Goal: Navigation & Orientation: Understand site structure

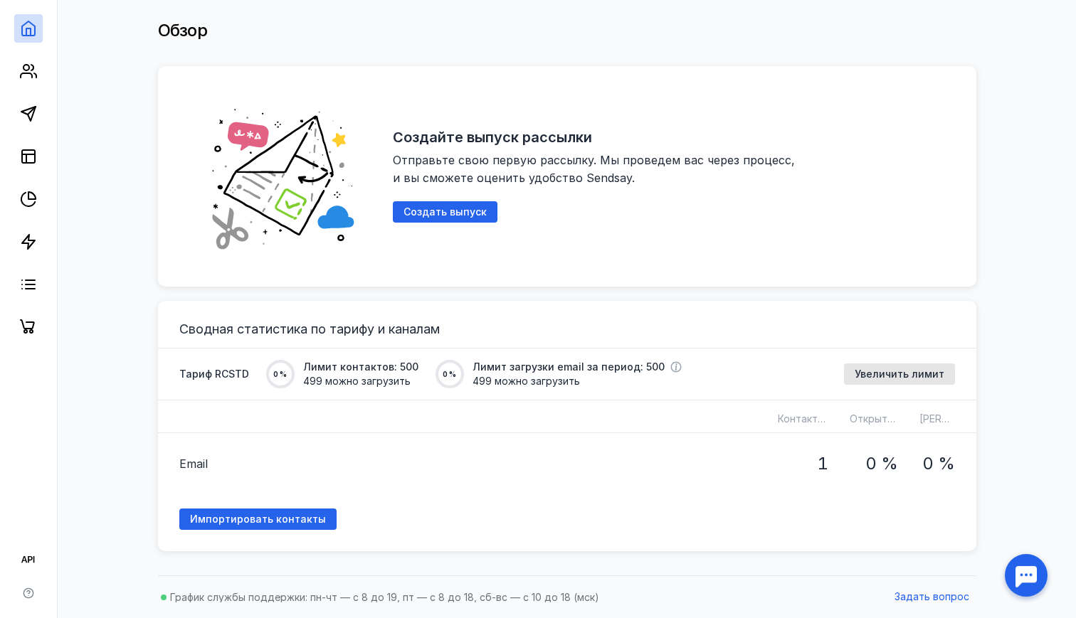
scroll to position [36, 0]
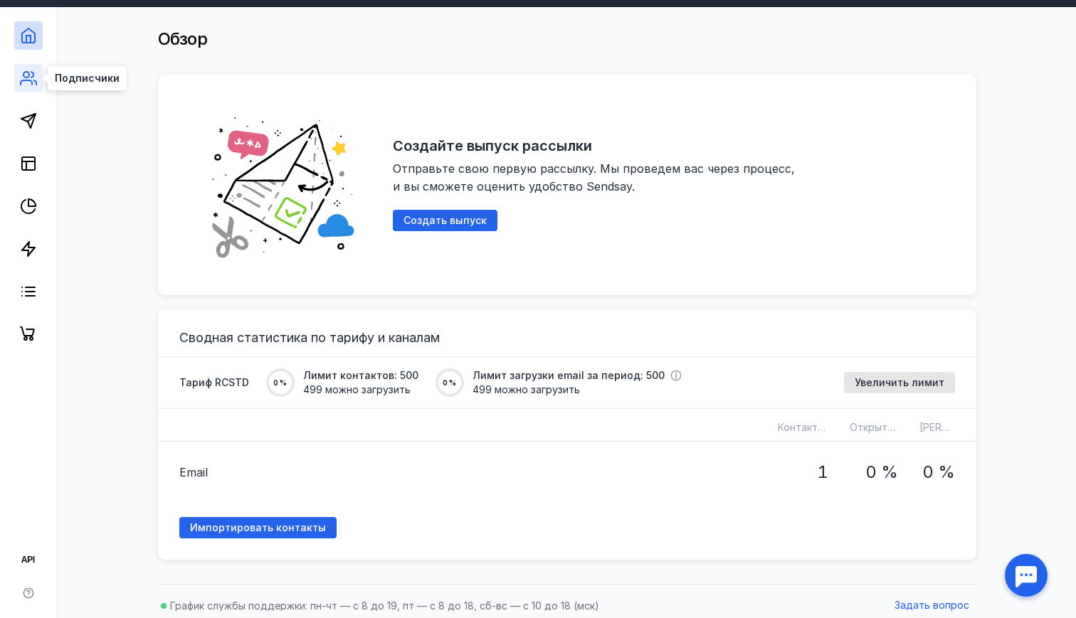
click at [28, 76] on circle at bounding box center [26, 75] width 6 height 6
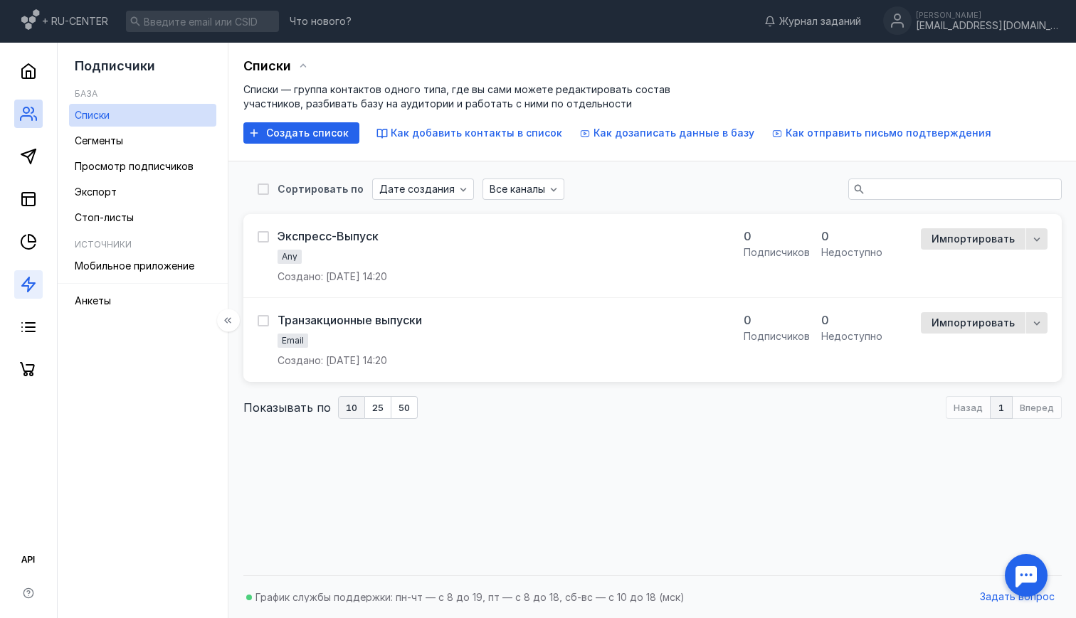
click at [31, 273] on link at bounding box center [28, 284] width 28 height 28
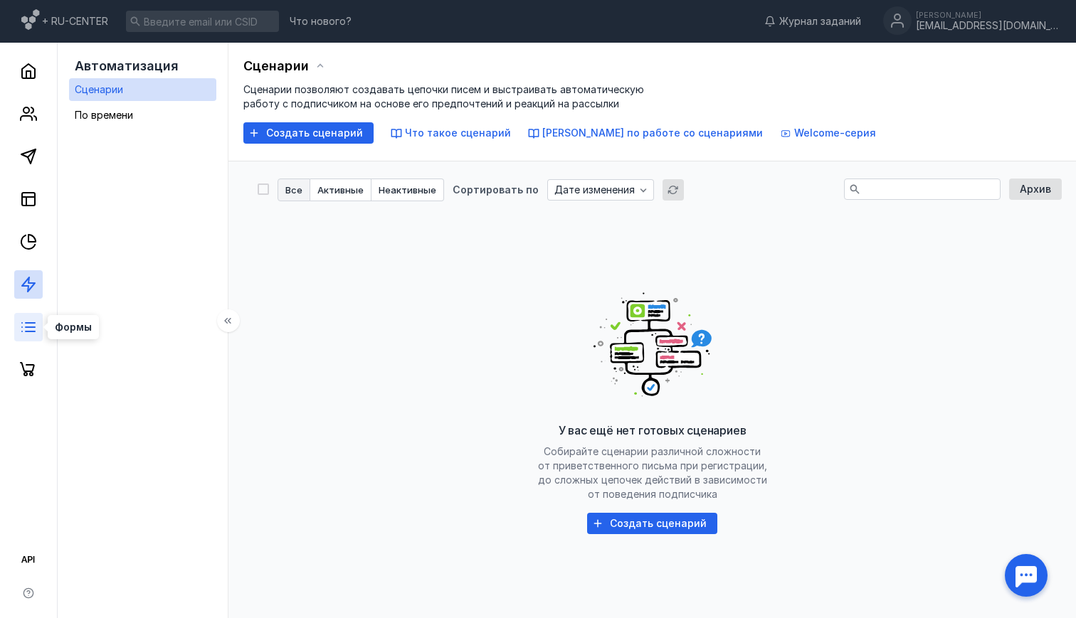
click at [22, 329] on icon at bounding box center [28, 327] width 17 height 17
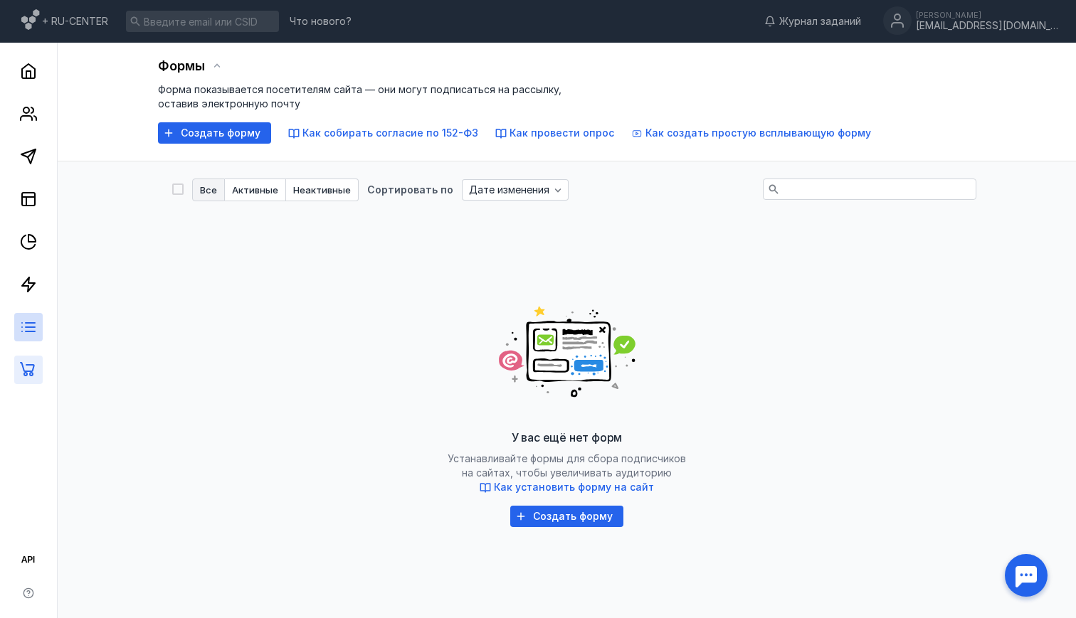
click at [31, 379] on link at bounding box center [28, 370] width 28 height 28
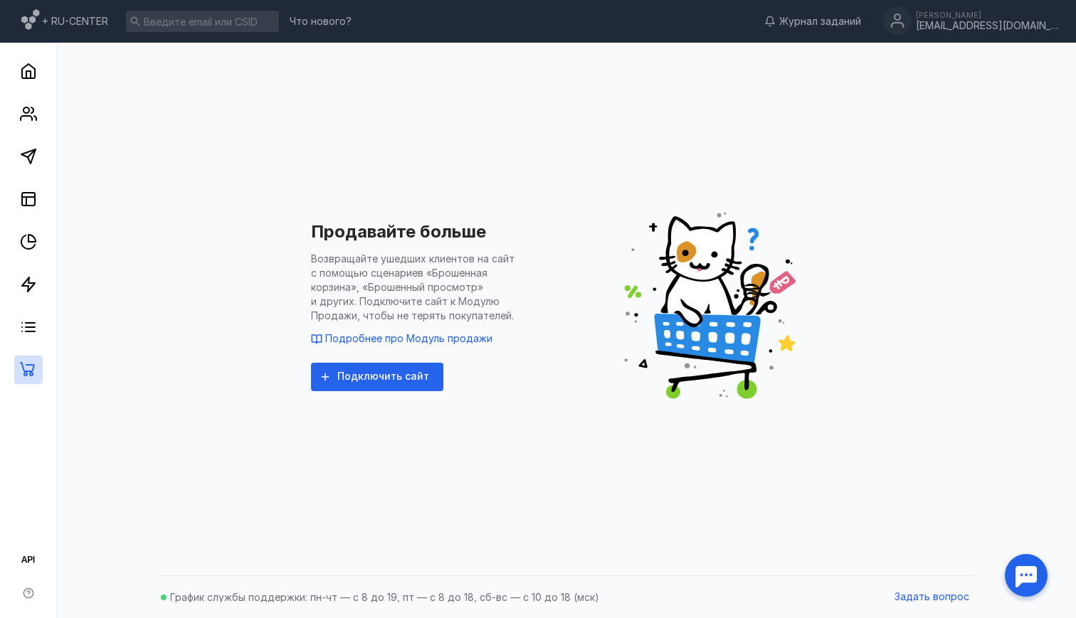
click at [21, 343] on div at bounding box center [28, 214] width 57 height 342
click at [22, 336] on link at bounding box center [28, 327] width 28 height 28
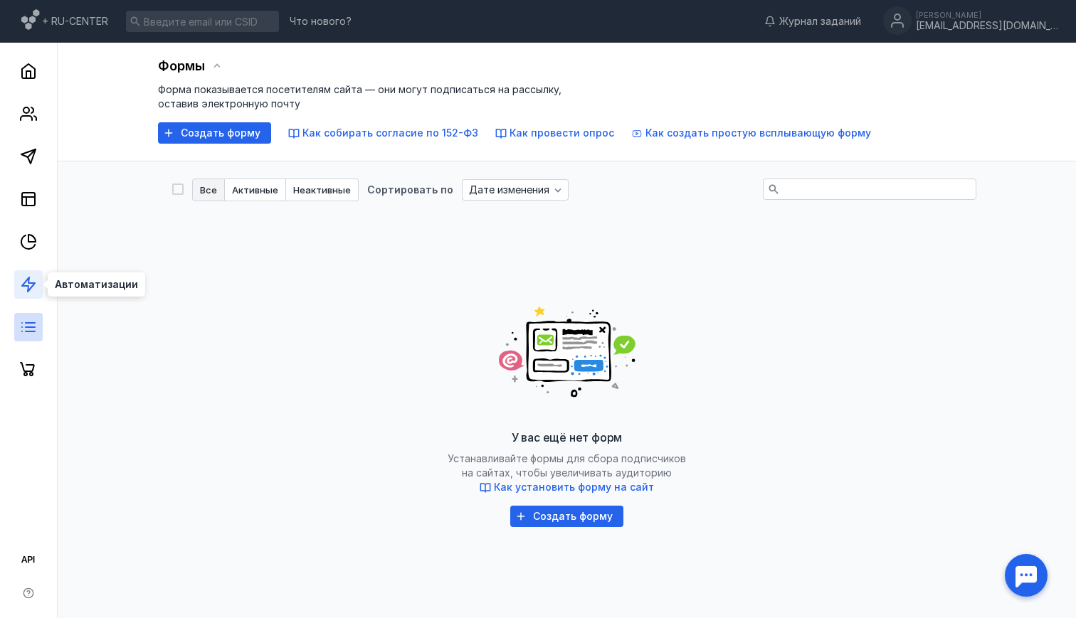
click at [27, 282] on icon at bounding box center [28, 284] width 17 height 17
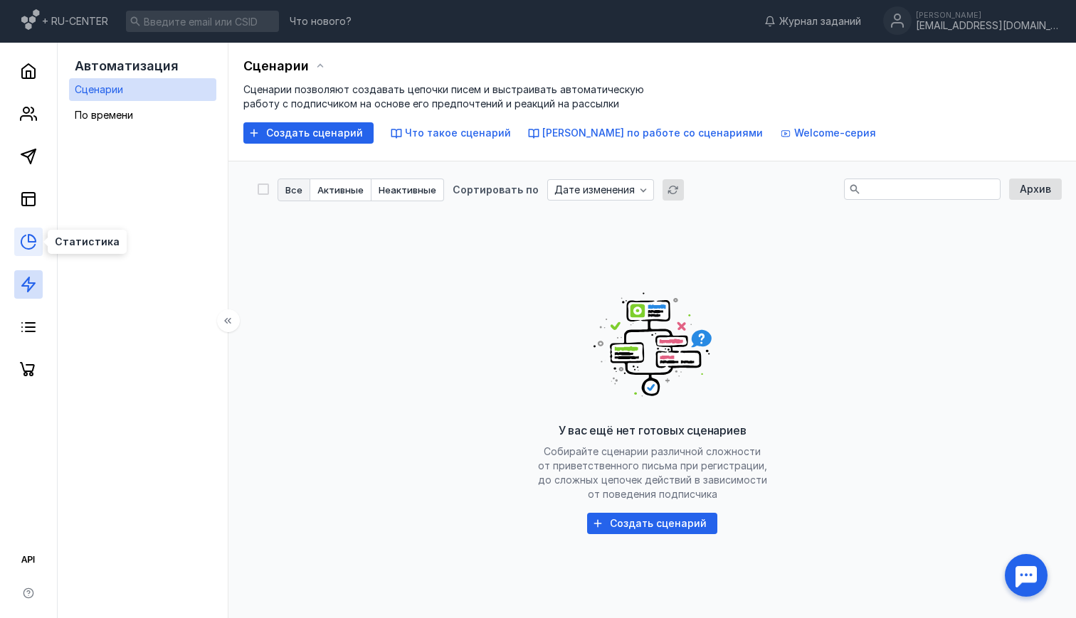
click at [33, 241] on icon at bounding box center [31, 238] width 7 height 7
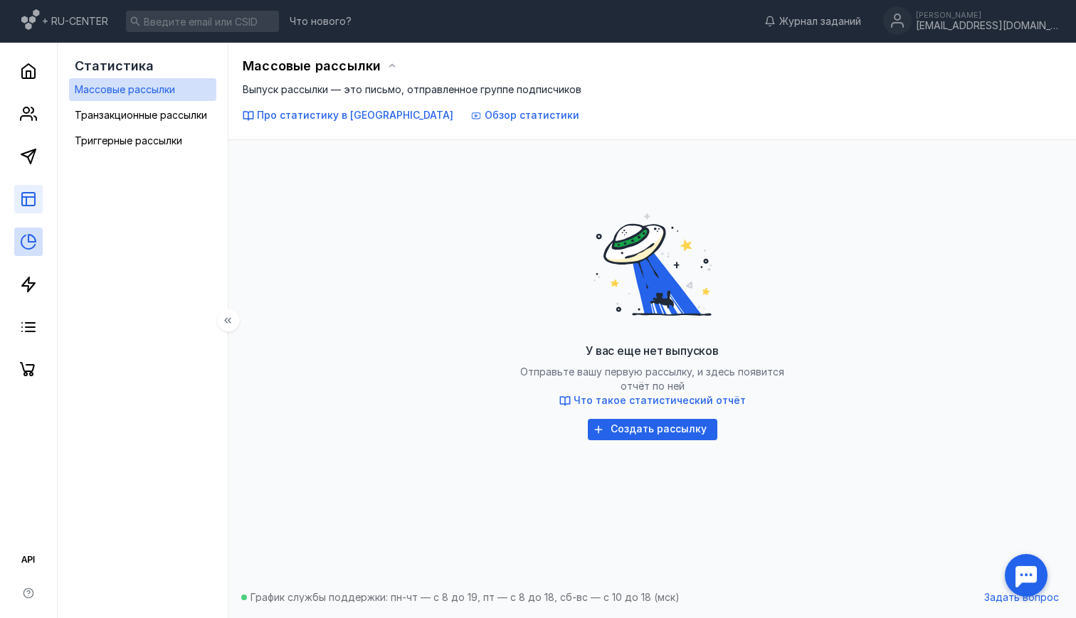
click at [37, 196] on link at bounding box center [28, 199] width 28 height 28
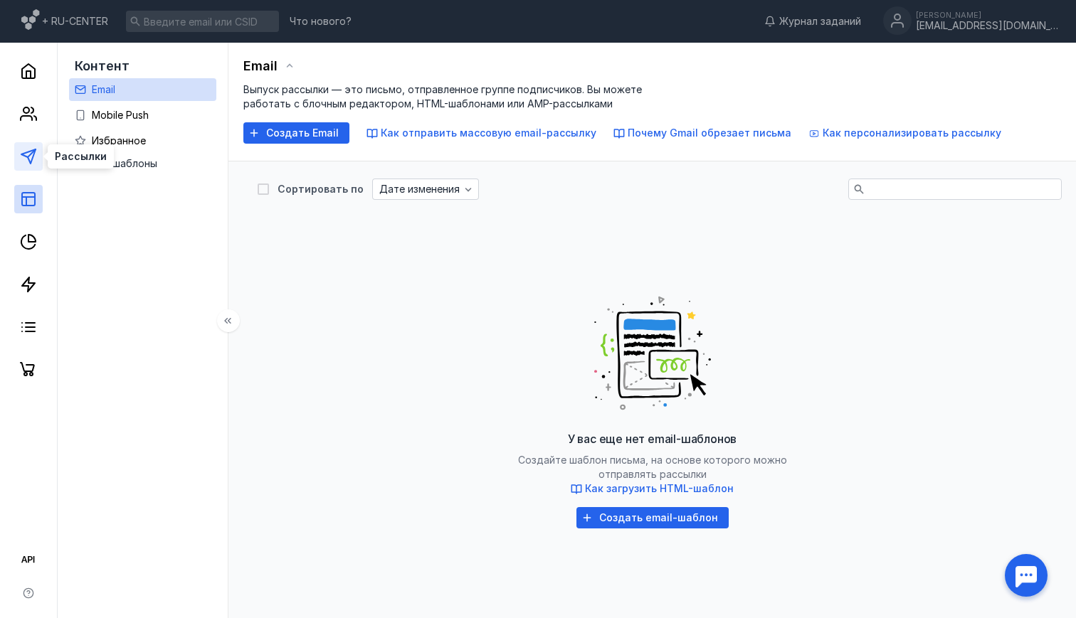
click at [25, 160] on icon at bounding box center [28, 156] width 17 height 17
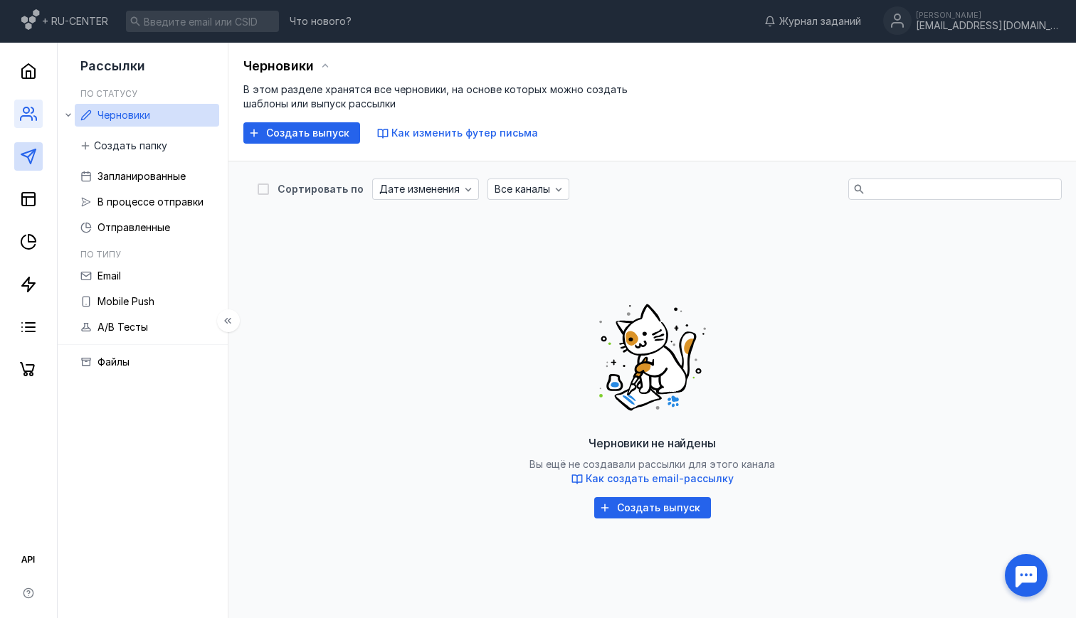
click at [41, 115] on link at bounding box center [28, 114] width 28 height 28
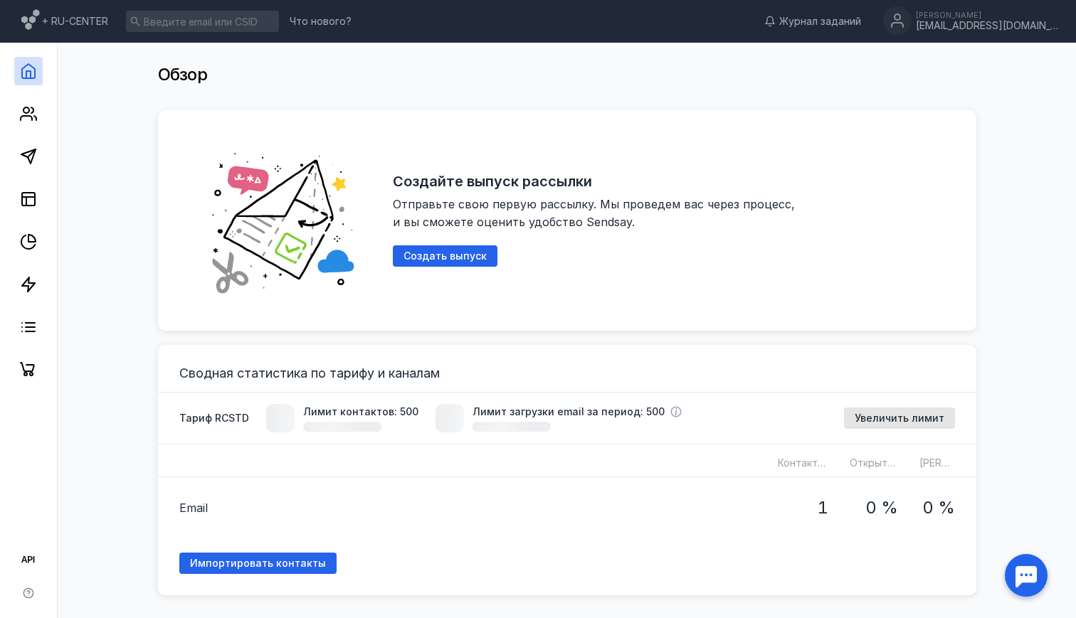
scroll to position [36, 0]
